Goal: Transaction & Acquisition: Book appointment/travel/reservation

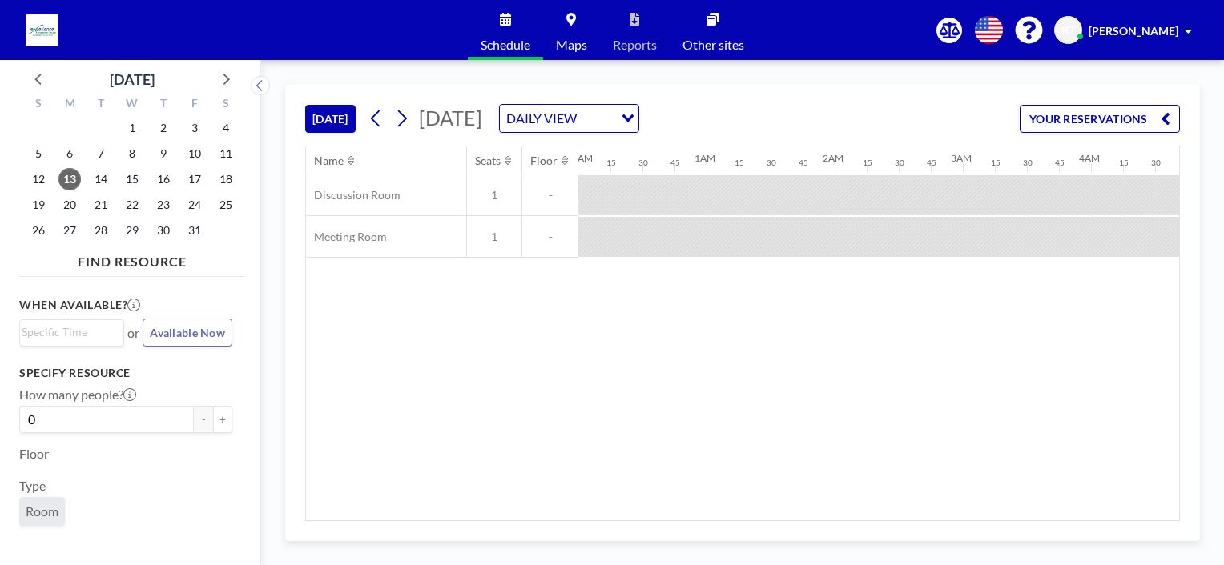
scroll to position [0, 1089]
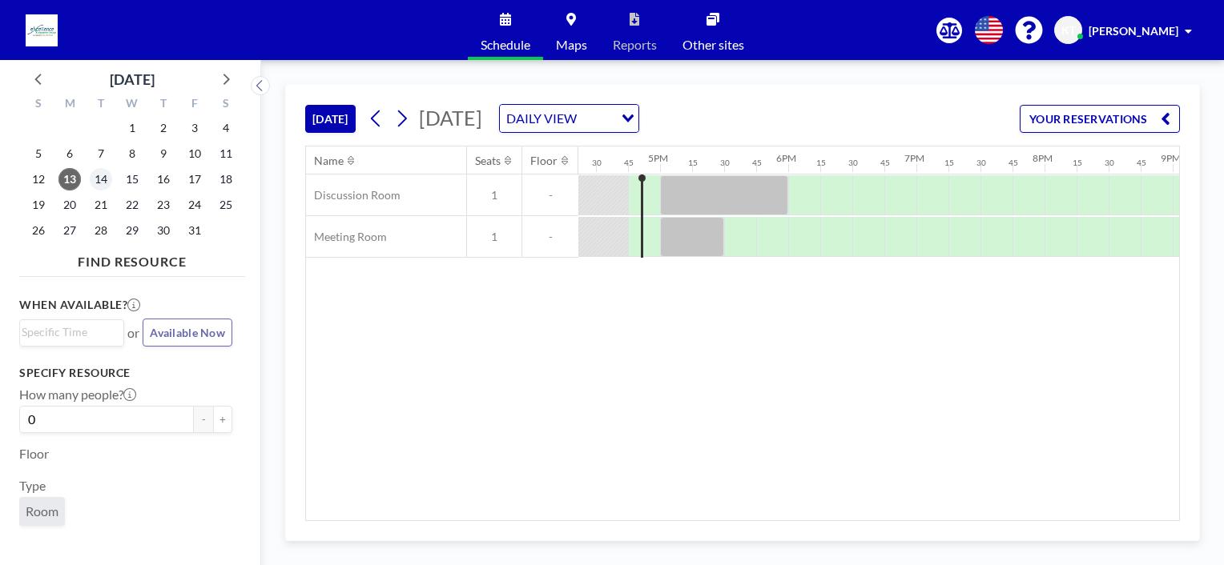
scroll to position [0, 2114]
click at [102, 179] on span "14" at bounding box center [101, 179] width 22 height 22
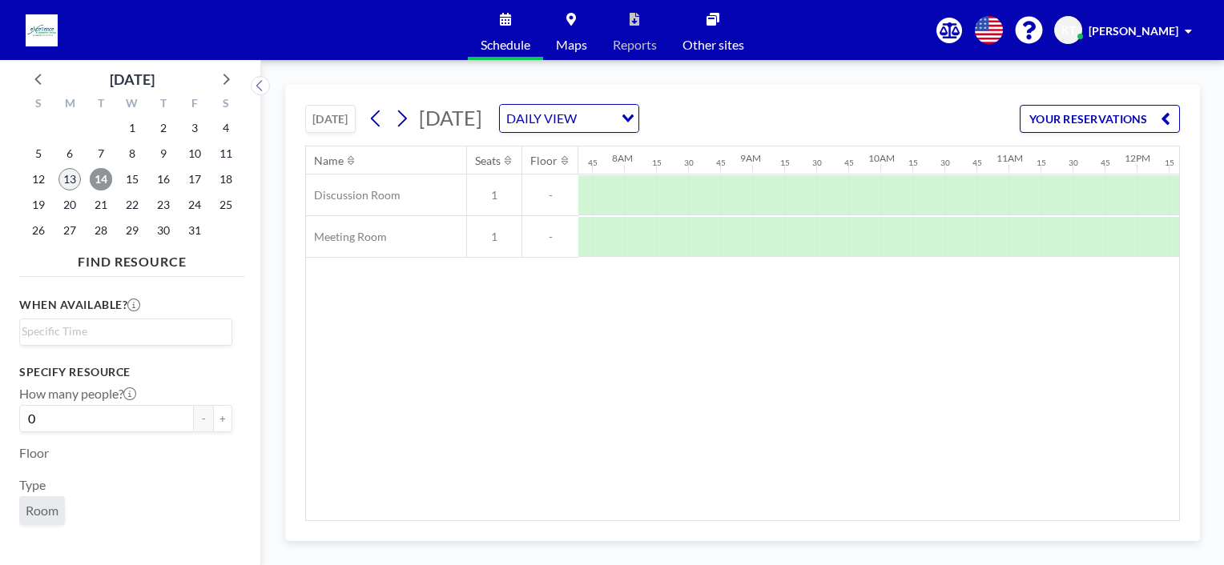
scroll to position [0, 993]
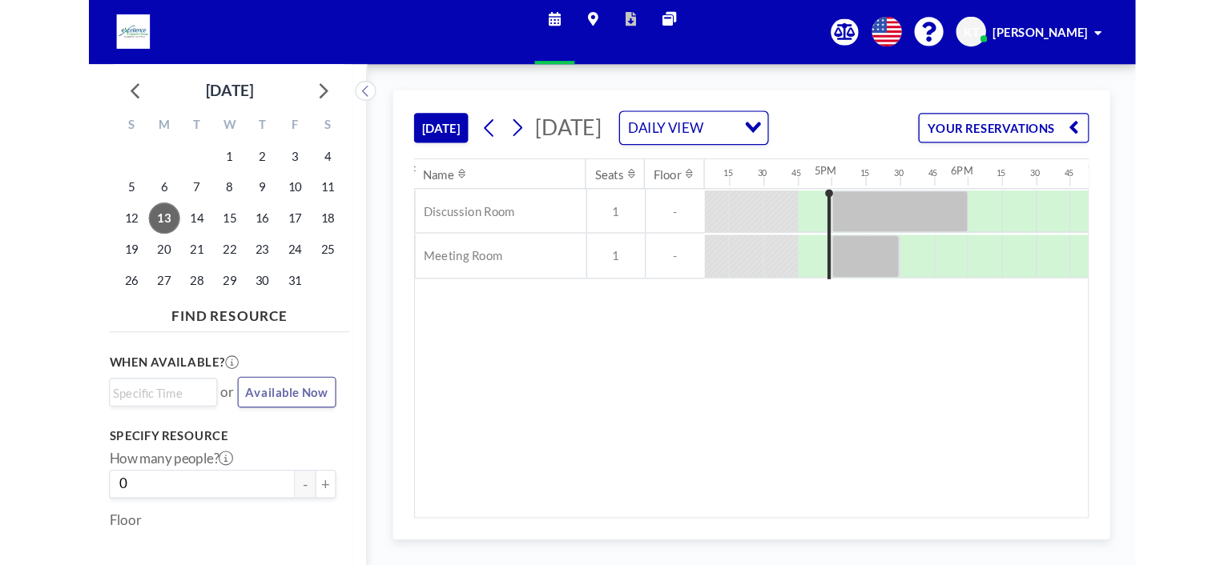
scroll to position [0, 1586]
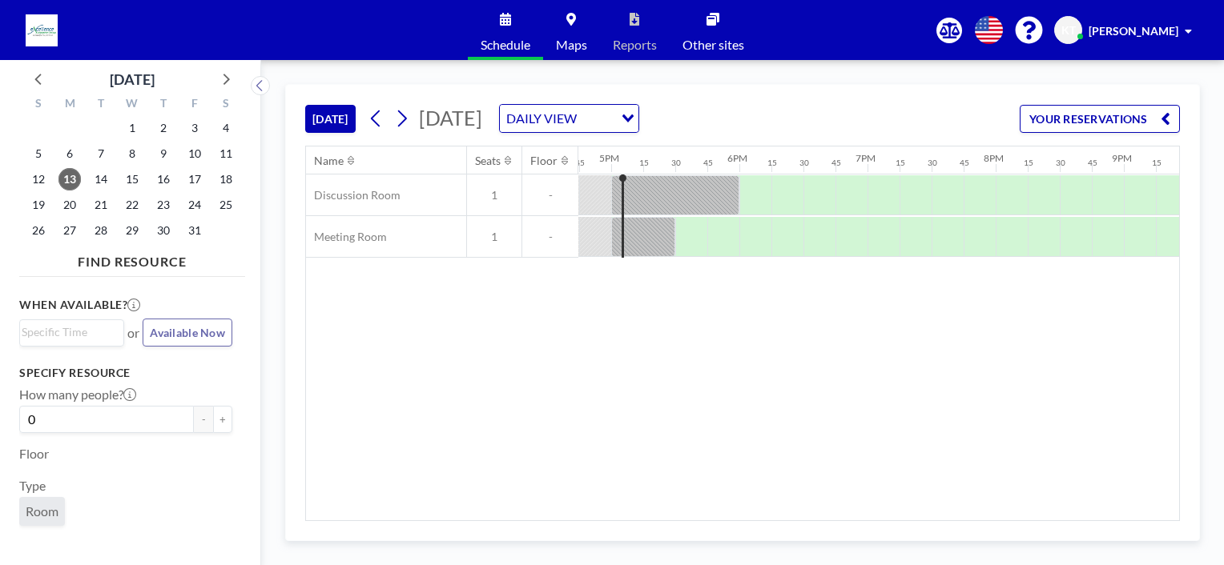
scroll to position [0, 2146]
click at [98, 171] on span "14" at bounding box center [101, 179] width 22 height 22
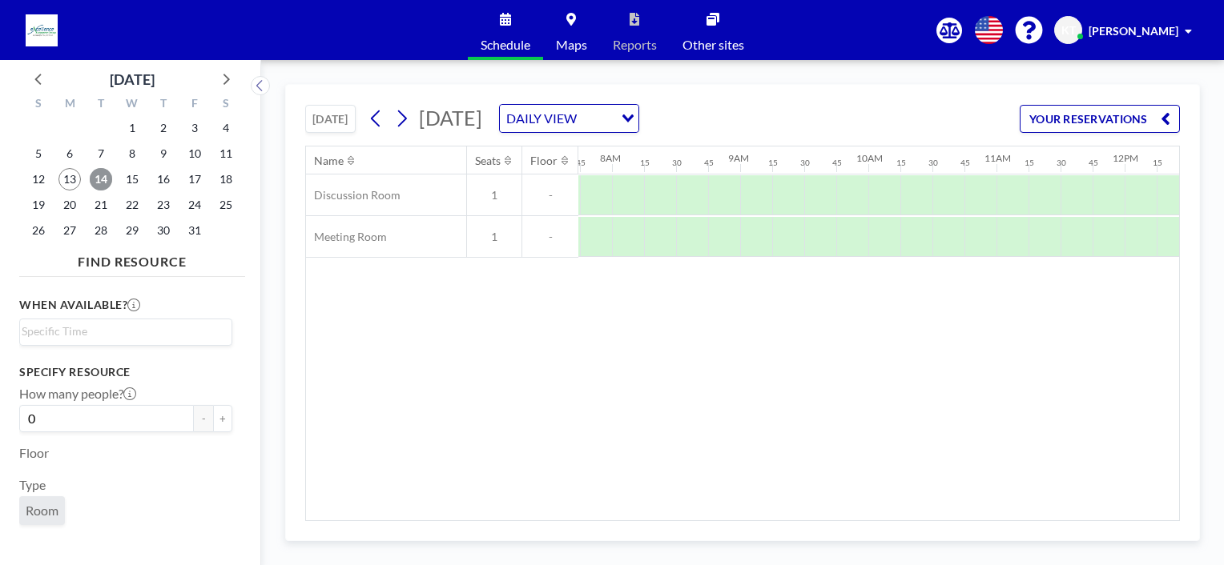
scroll to position [0, 993]
click at [855, 195] on div at bounding box center [850, 195] width 32 height 40
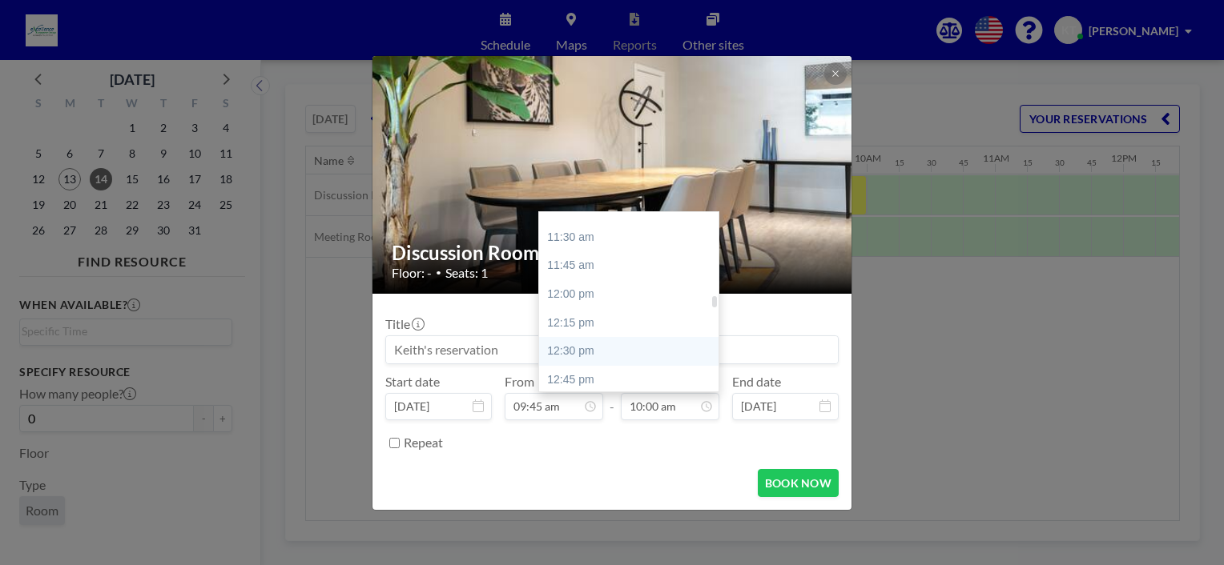
scroll to position [1300, 0]
click at [584, 294] on div "12:00 pm" at bounding box center [632, 293] width 187 height 29
type input "12:00 pm"
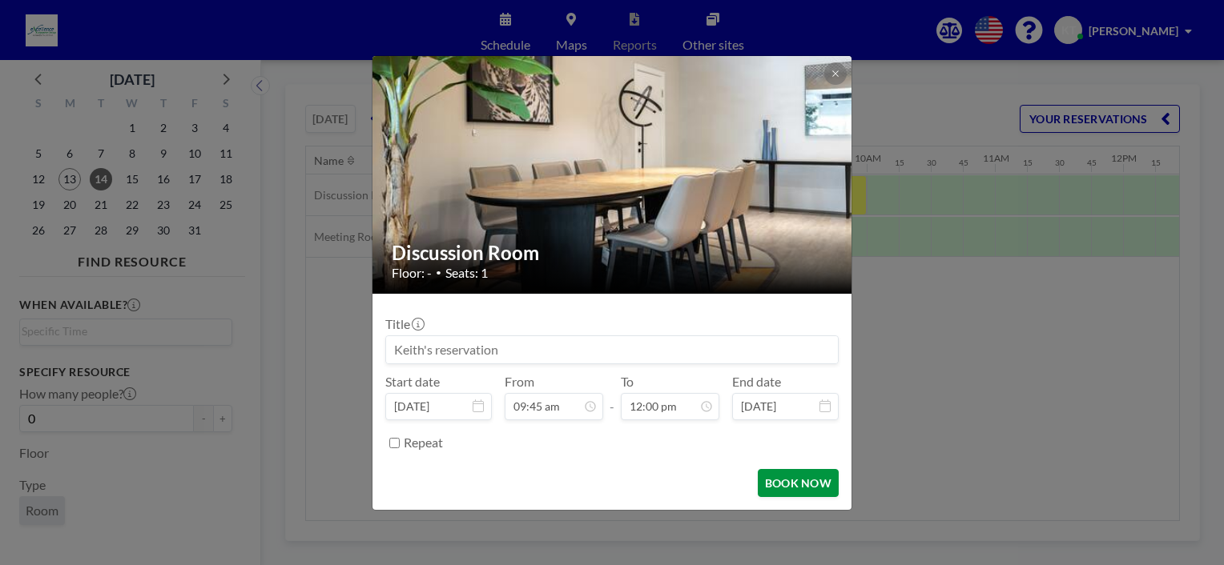
scroll to position [0, 0]
click at [791, 484] on button "BOOK NOW" at bounding box center [798, 483] width 81 height 28
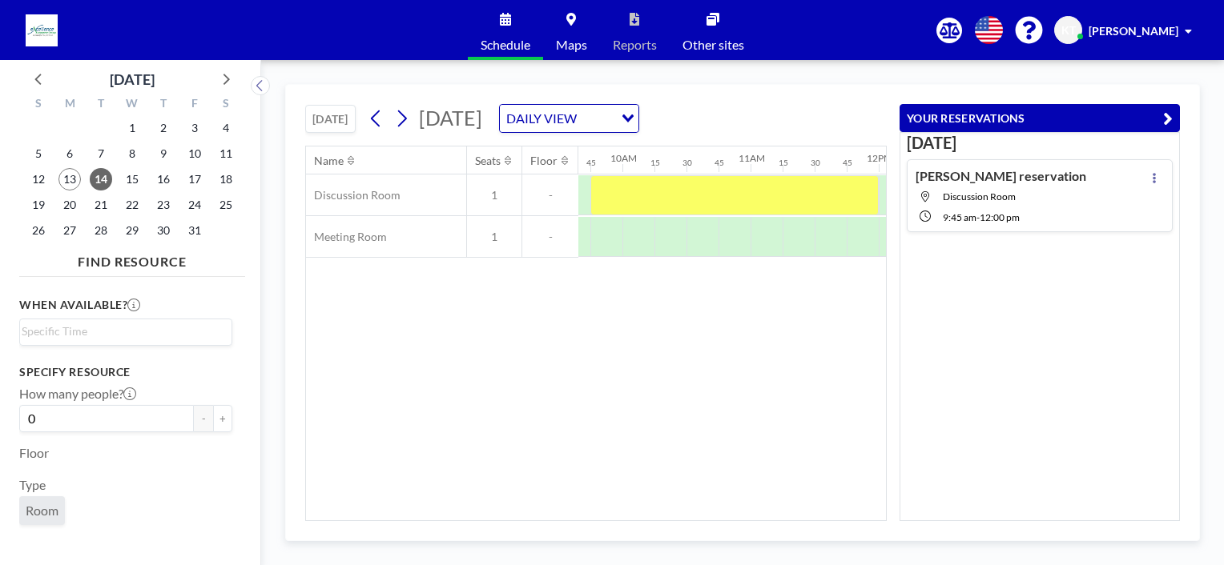
scroll to position [0, 1199]
